Goal: Register for event/course

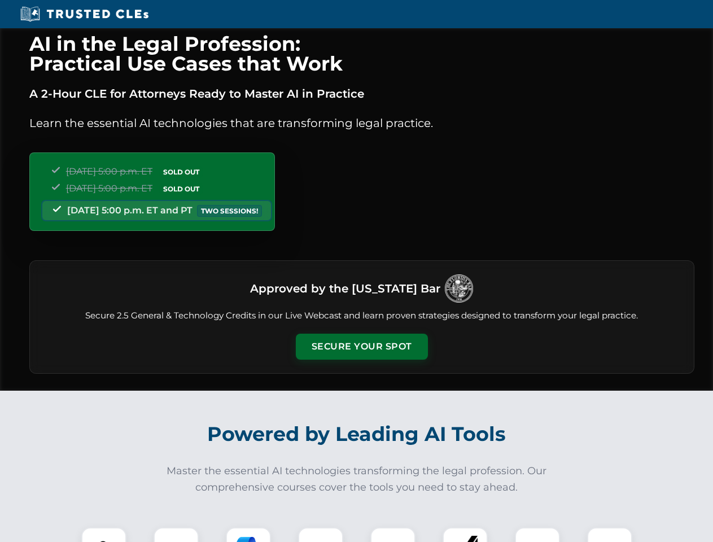
click at [361, 347] on button "Secure Your Spot" at bounding box center [362, 347] width 132 height 26
click at [104, 535] on img at bounding box center [104, 550] width 33 height 33
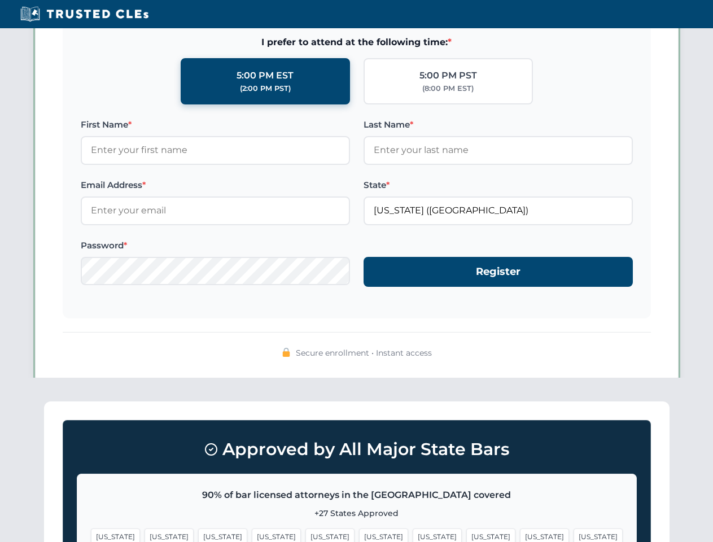
click at [413, 535] on span "[US_STATE]" at bounding box center [437, 537] width 49 height 16
click at [520, 535] on span "[US_STATE]" at bounding box center [544, 537] width 49 height 16
